Goal: Task Accomplishment & Management: Use online tool/utility

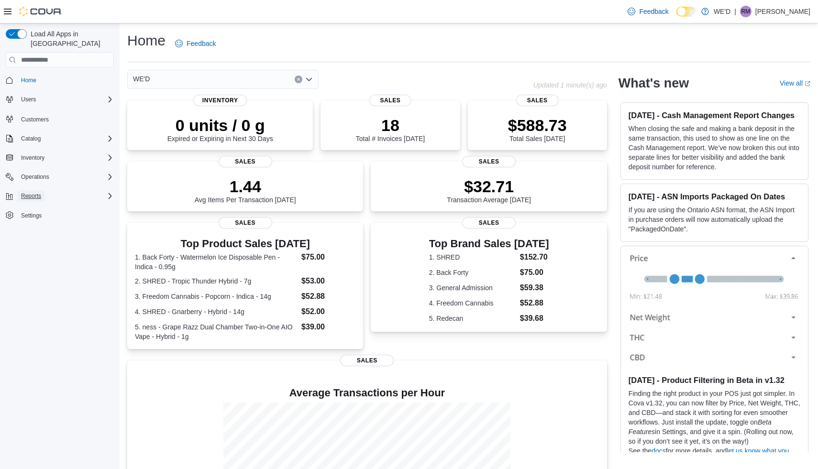
click at [36, 192] on span "Reports" at bounding box center [31, 196] width 20 height 8
click at [30, 232] on span "Reports" at bounding box center [27, 236] width 20 height 8
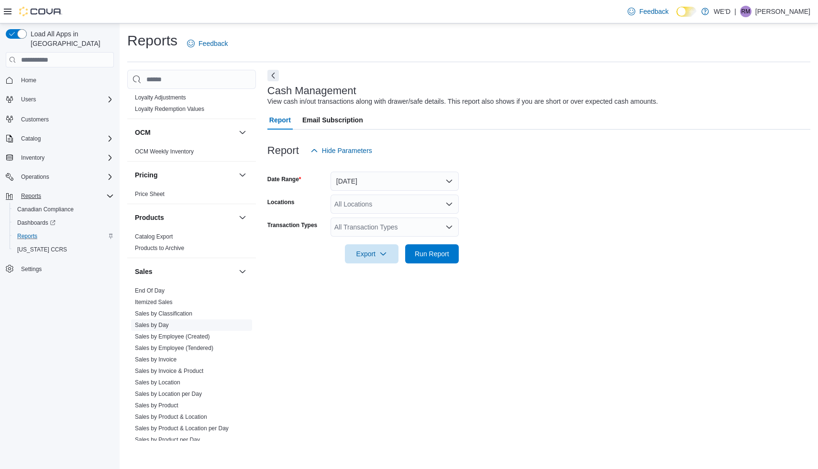
scroll to position [501, 0]
click at [172, 379] on link "Sales by Location" at bounding box center [157, 378] width 45 height 7
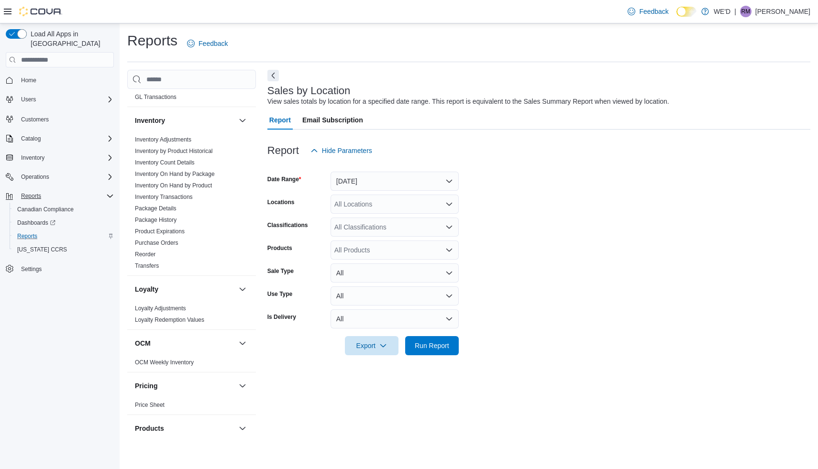
scroll to position [285, 0]
click at [206, 172] on span "Inventory On Hand by Package" at bounding box center [175, 176] width 80 height 8
click at [206, 176] on link "Inventory On Hand by Package" at bounding box center [175, 175] width 80 height 7
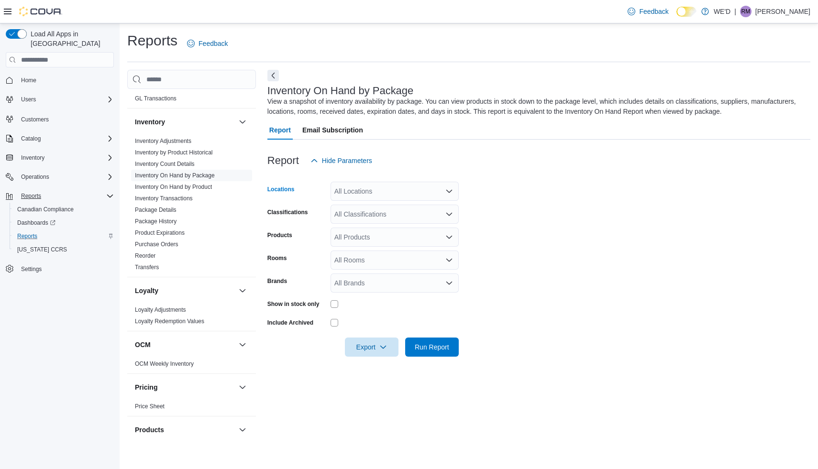
click at [451, 195] on div "All Locations" at bounding box center [395, 191] width 128 height 19
click at [576, 171] on div at bounding box center [538, 175] width 543 height 11
click at [452, 192] on icon "Open list of options" at bounding box center [449, 192] width 8 height 8
click at [410, 235] on div "[STREET_ADDRESS][PERSON_NAME]" at bounding box center [394, 236] width 117 height 10
click at [525, 251] on form "Locations [STREET_ADDRESS][PERSON_NAME] Combo box. Selected. [STREET_ADDRESS][P…" at bounding box center [538, 263] width 543 height 187
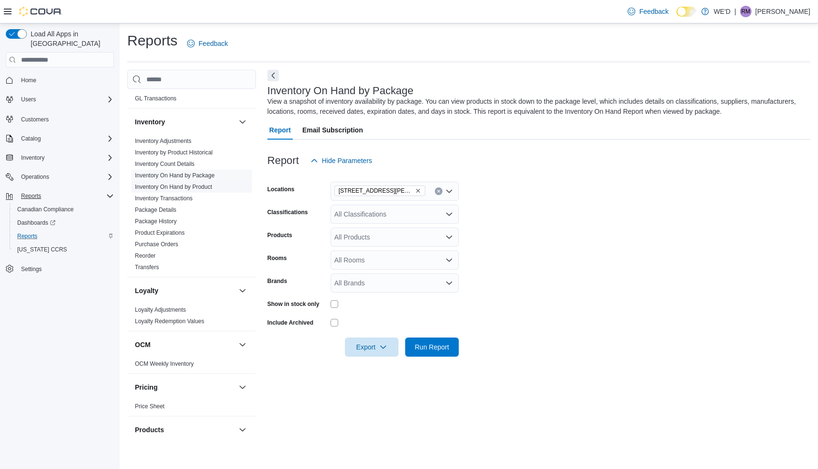
click at [212, 185] on link "Inventory On Hand by Product" at bounding box center [173, 187] width 77 height 7
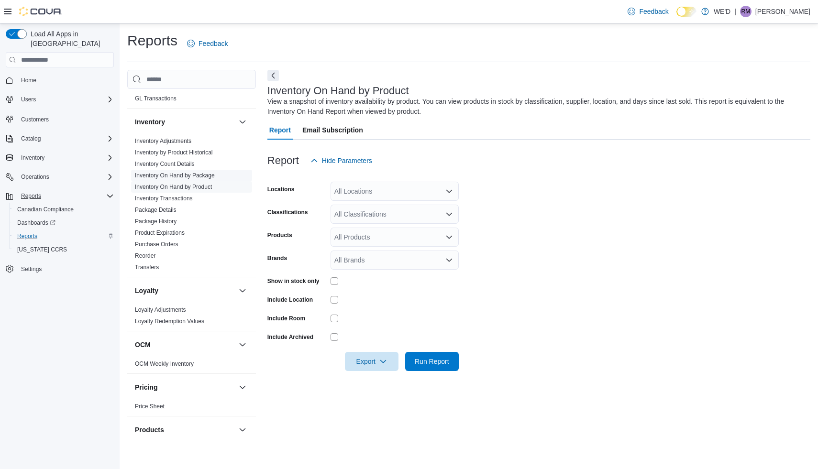
click at [194, 177] on link "Inventory On Hand by Package" at bounding box center [175, 175] width 80 height 7
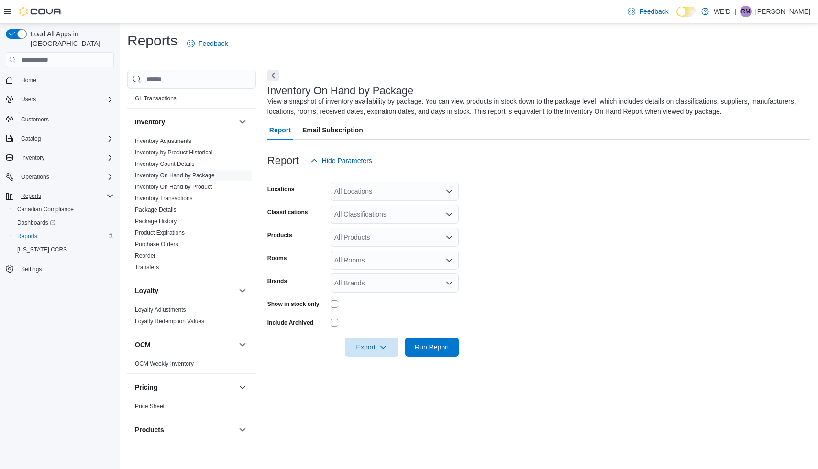
click at [447, 192] on icon "Open list of options" at bounding box center [449, 192] width 8 height 8
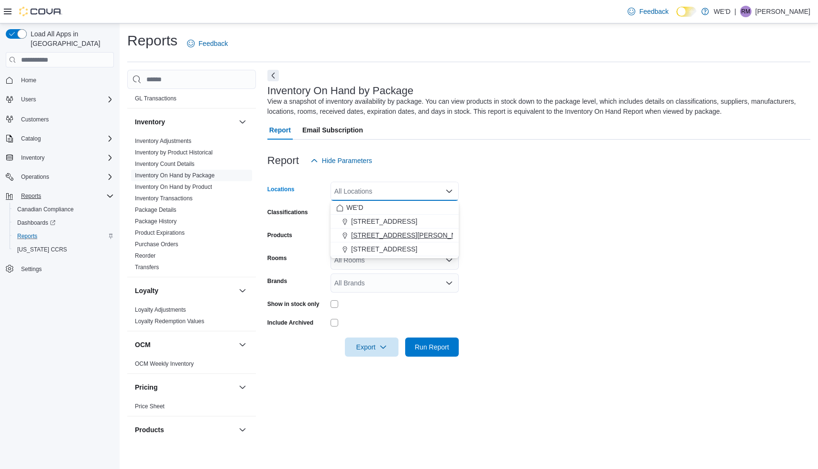
click at [437, 235] on div "[STREET_ADDRESS][PERSON_NAME]" at bounding box center [394, 236] width 117 height 10
click at [417, 189] on div "[STREET_ADDRESS][PERSON_NAME] Selected. [STREET_ADDRESS][PERSON_NAME]. Press Ba…" at bounding box center [395, 191] width 128 height 19
click at [397, 233] on span "[STREET_ADDRESS]" at bounding box center [384, 236] width 66 height 10
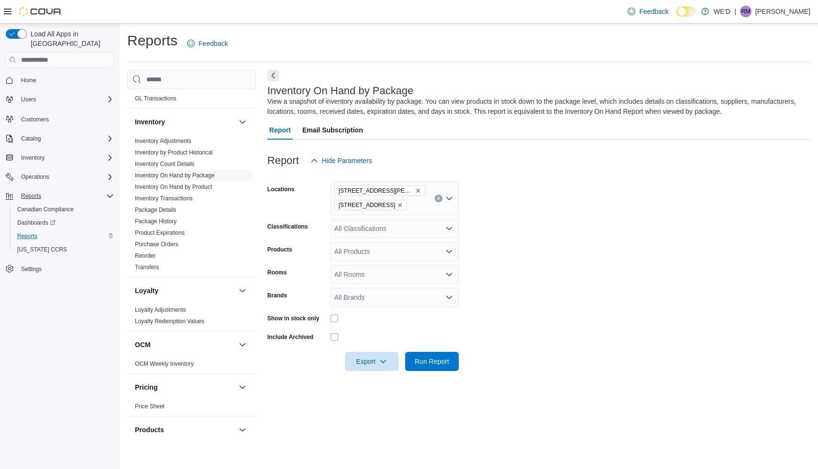
click at [547, 226] on form "Locations [STREET_ADDRESS][PERSON_NAME] Classifications All Classifications Pro…" at bounding box center [538, 270] width 543 height 201
click at [450, 252] on icon "Open list of options" at bounding box center [449, 251] width 6 height 3
click at [514, 245] on form "Locations [STREET_ADDRESS][PERSON_NAME] Classifications All Classifications Pro…" at bounding box center [538, 270] width 543 height 201
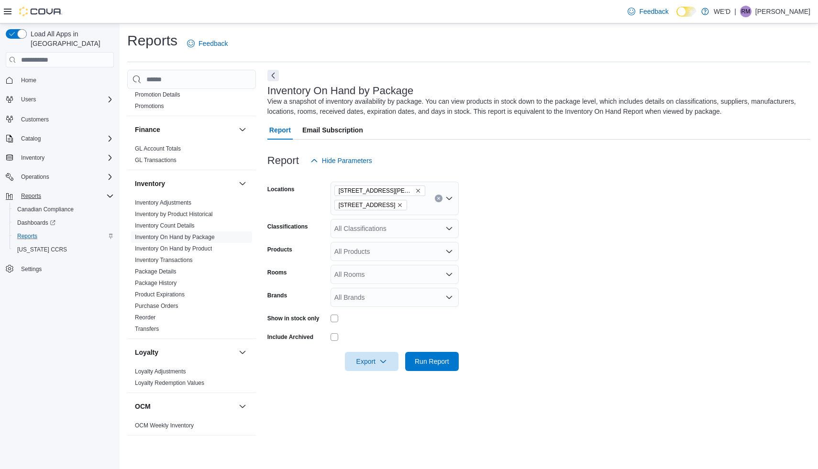
scroll to position [225, 0]
click at [193, 215] on link "Inventory by Product Historical" at bounding box center [174, 212] width 78 height 7
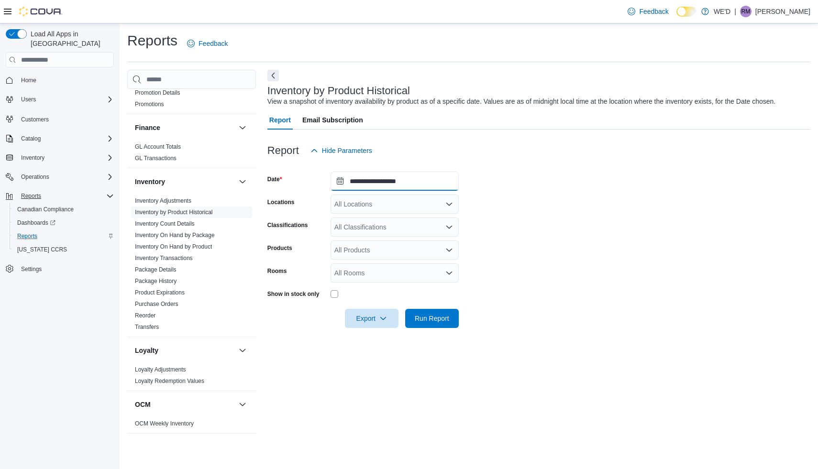
click at [405, 181] on input "**********" at bounding box center [395, 181] width 128 height 19
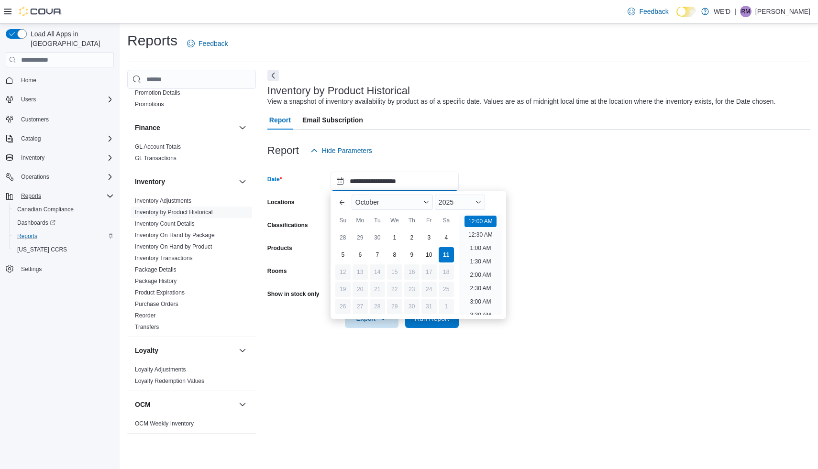
scroll to position [30, 0]
click at [338, 201] on button "Previous Month" at bounding box center [341, 202] width 15 height 15
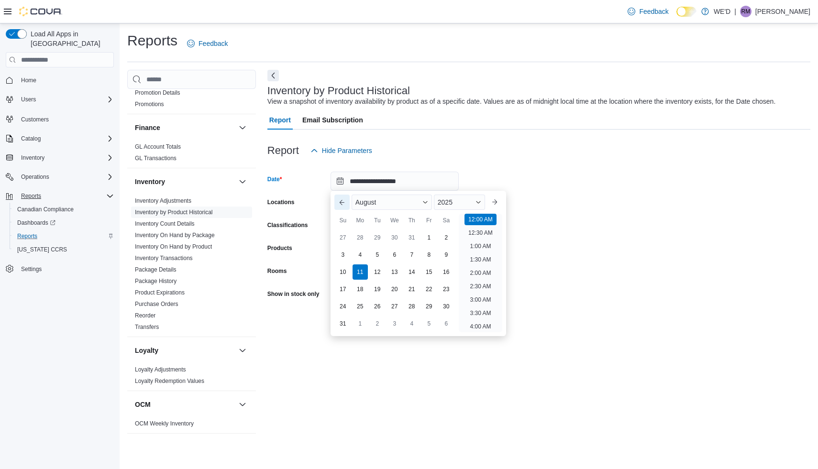
click at [338, 201] on button "Previous Month" at bounding box center [341, 202] width 15 height 15
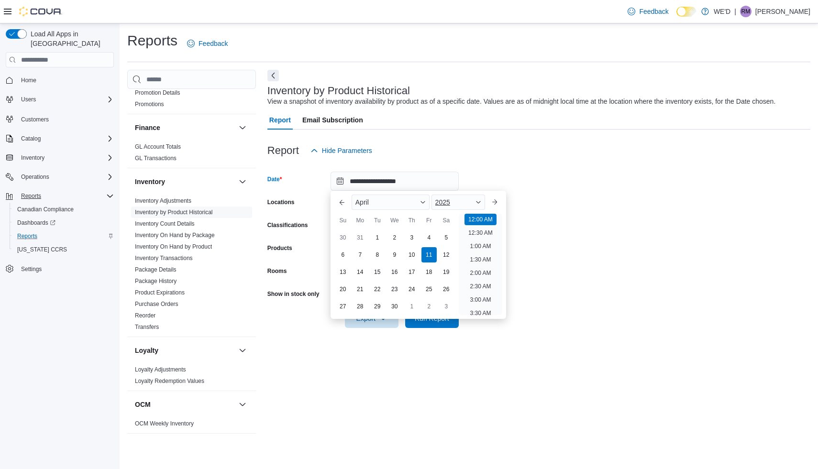
click at [477, 204] on span "Button. Open the year selector. 2025 is currently selected." at bounding box center [478, 202] width 6 height 6
click at [453, 292] on div "2024" at bounding box center [458, 292] width 50 height 11
click at [473, 200] on div "2024" at bounding box center [458, 202] width 54 height 15
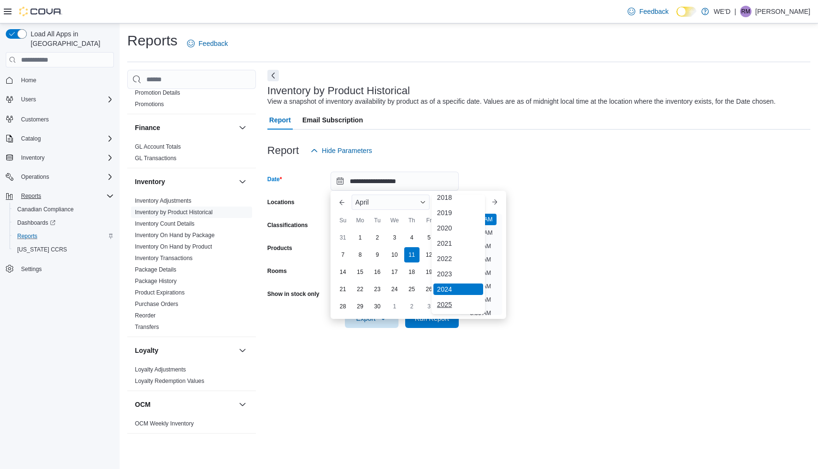
click at [448, 307] on div "2025" at bounding box center [458, 304] width 50 height 11
click at [577, 280] on form "**********" at bounding box center [538, 244] width 543 height 168
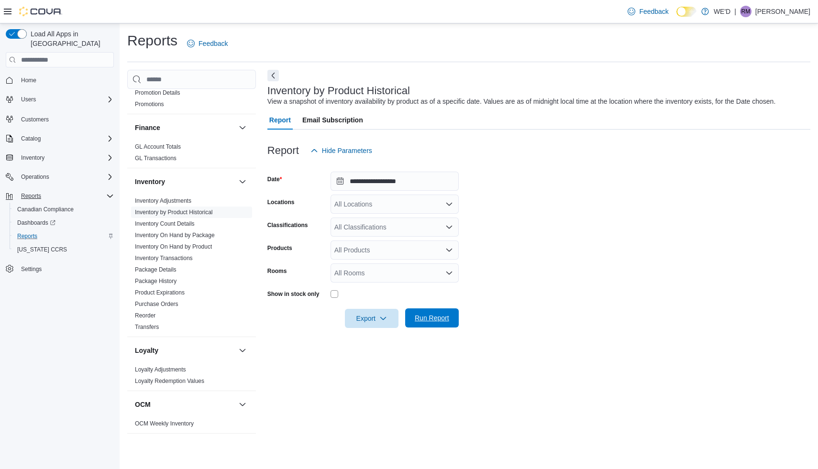
click at [438, 316] on span "Run Report" at bounding box center [432, 318] width 34 height 10
click at [412, 181] on input "**********" at bounding box center [395, 181] width 128 height 19
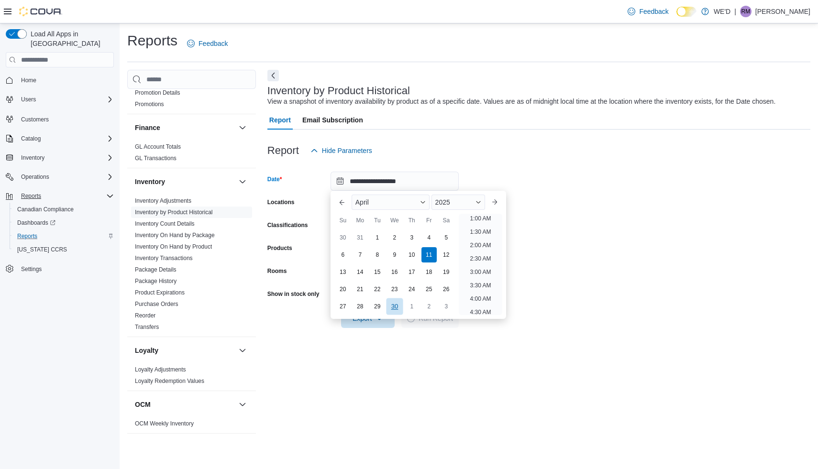
click at [398, 305] on div "30" at bounding box center [394, 306] width 17 height 17
type input "**********"
click at [572, 285] on form "**********" at bounding box center [538, 244] width 543 height 168
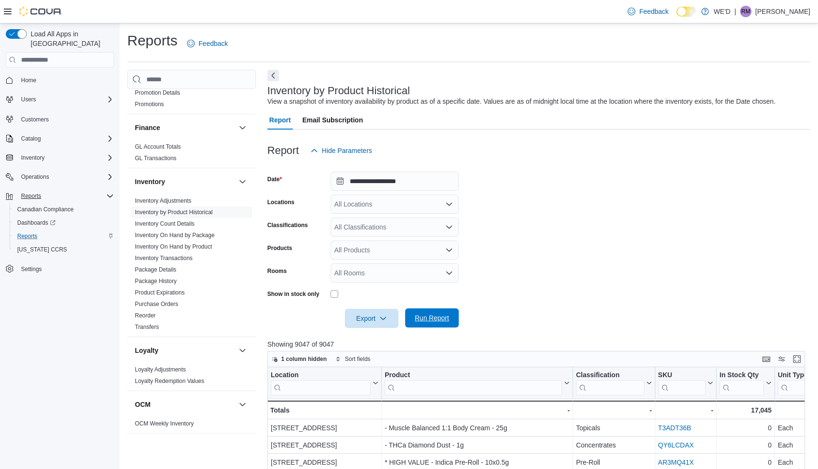
click at [440, 320] on span "Run Report" at bounding box center [432, 318] width 34 height 10
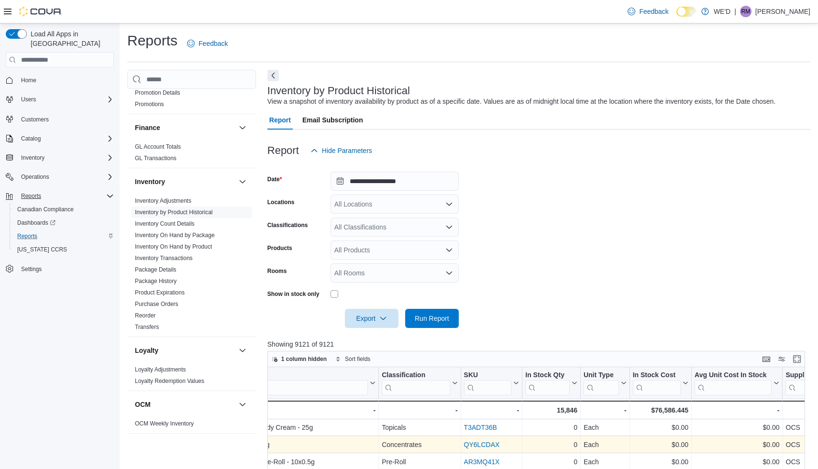
scroll to position [0, 0]
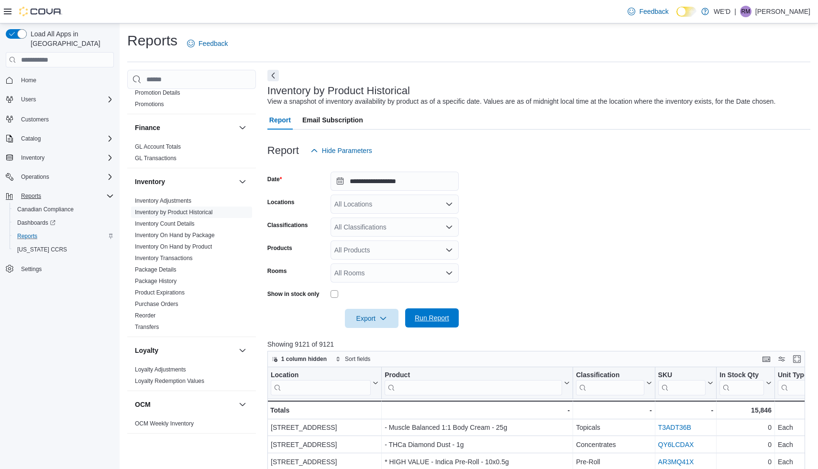
click at [452, 322] on span "Run Report" at bounding box center [432, 318] width 42 height 19
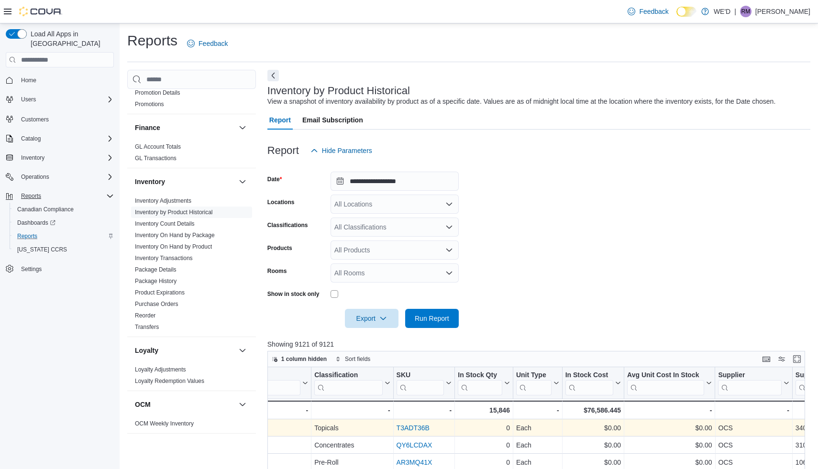
scroll to position [0, 267]
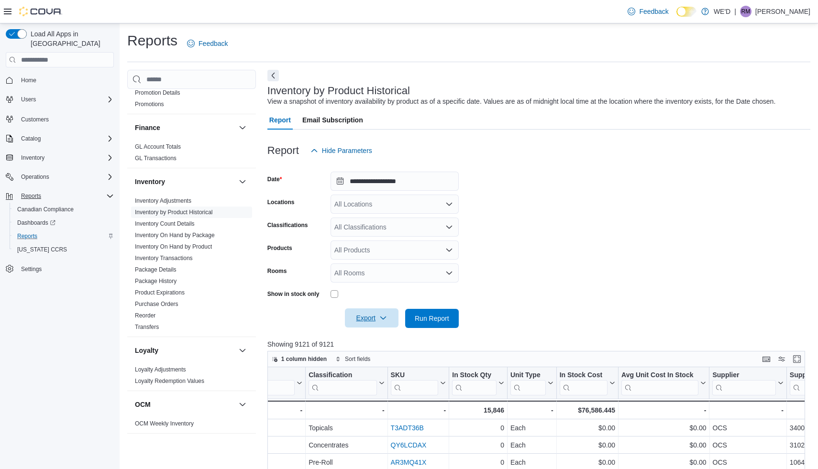
click at [366, 322] on span "Export" at bounding box center [372, 318] width 42 height 19
click at [370, 336] on span "Export to Excel" at bounding box center [372, 338] width 43 height 8
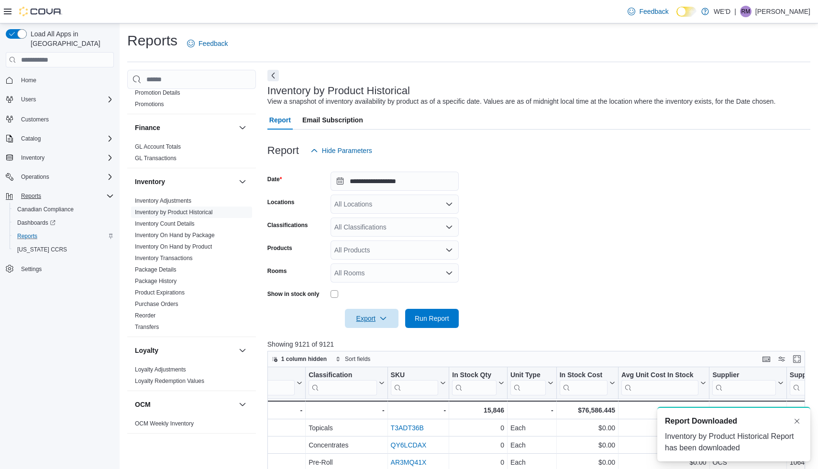
scroll to position [0, 0]
